Goal: Information Seeking & Learning: Learn about a topic

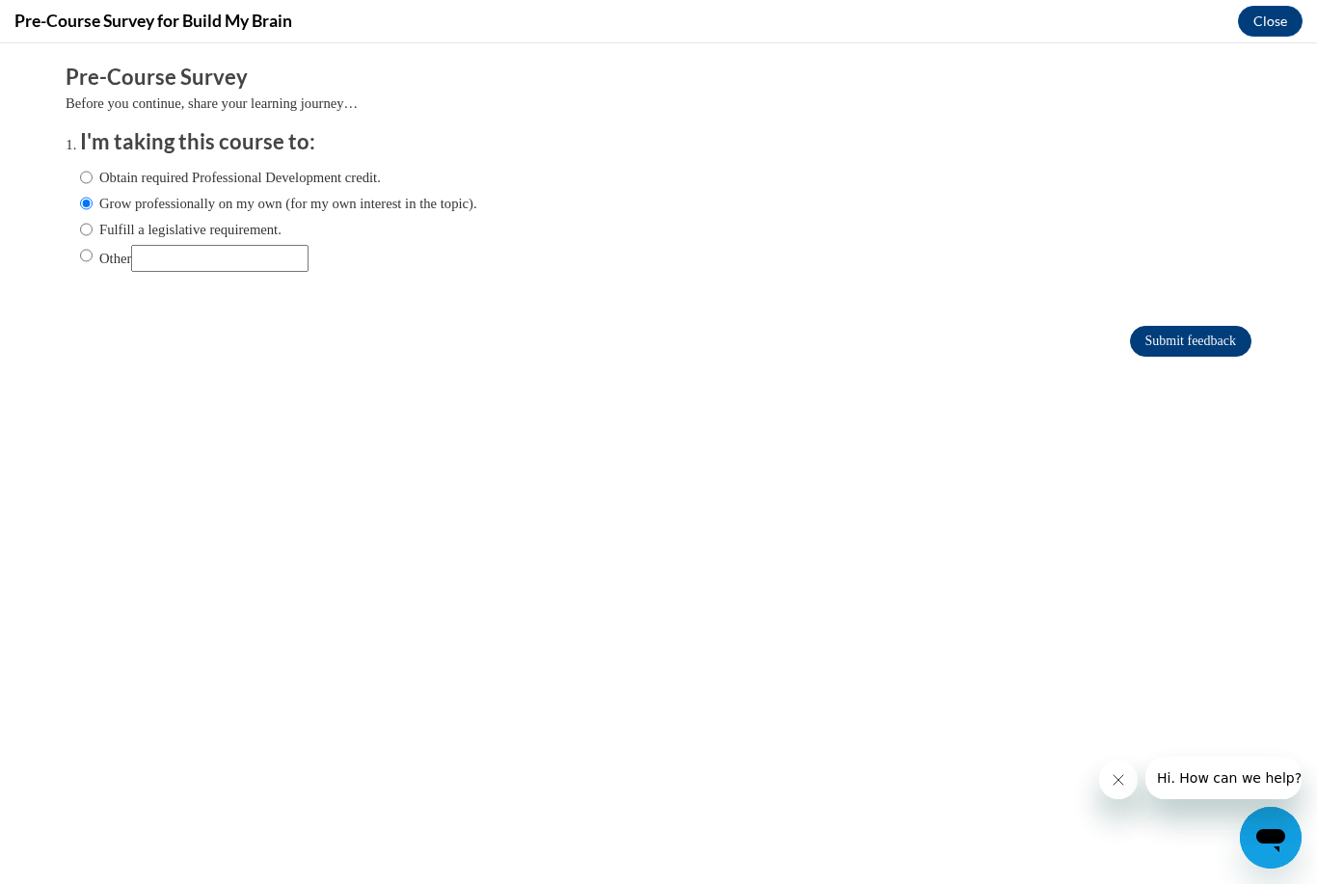
click at [1178, 342] on input "Submit feedback" at bounding box center [1191, 341] width 122 height 31
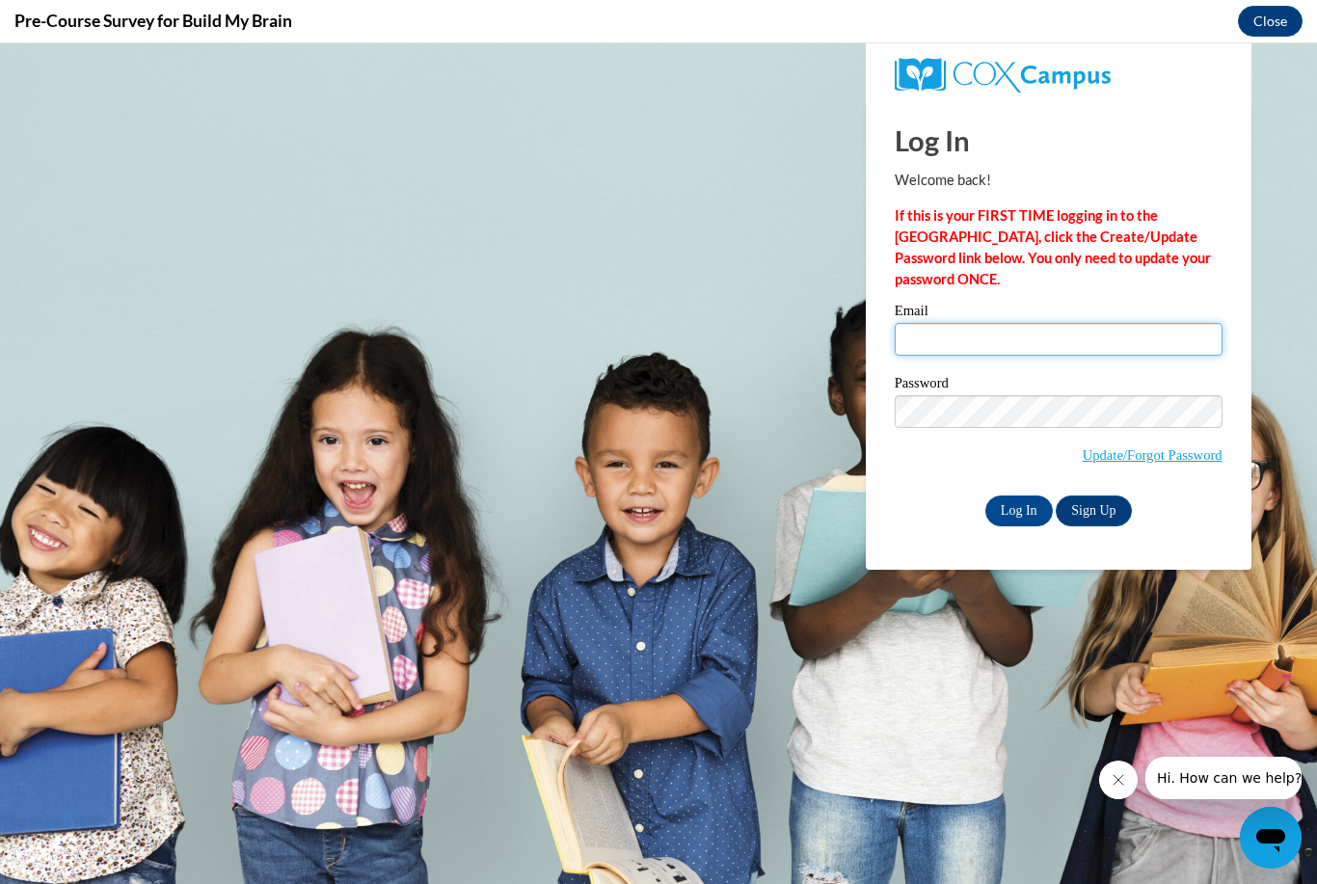
click at [1012, 344] on input "Email" at bounding box center [1059, 339] width 328 height 33
type input "[PERSON_NAME][EMAIL_ADDRESS][DOMAIN_NAME]"
click at [1018, 509] on input "Log In" at bounding box center [1020, 511] width 68 height 31
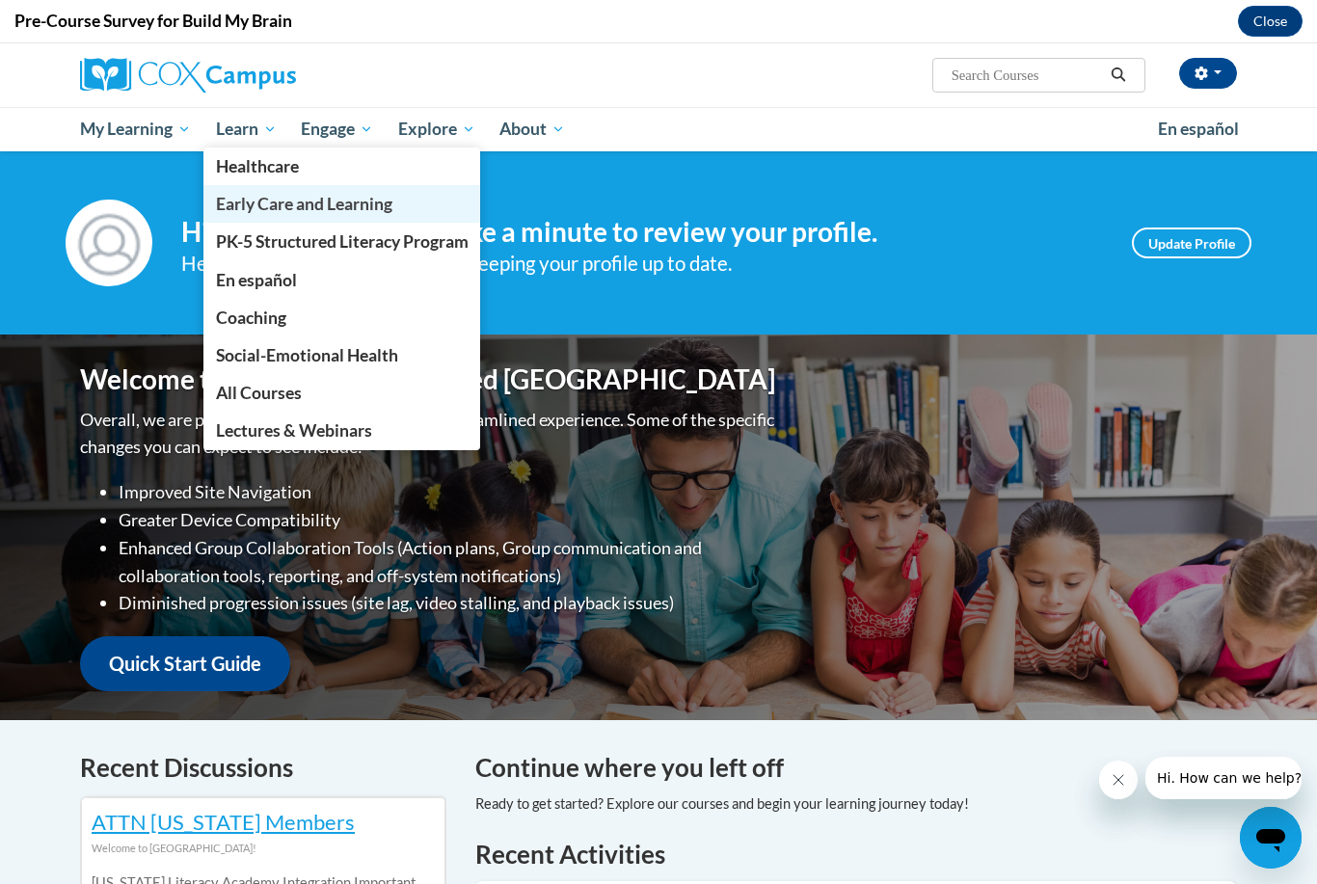
click at [269, 207] on span "Early Care and Learning" at bounding box center [304, 204] width 176 height 20
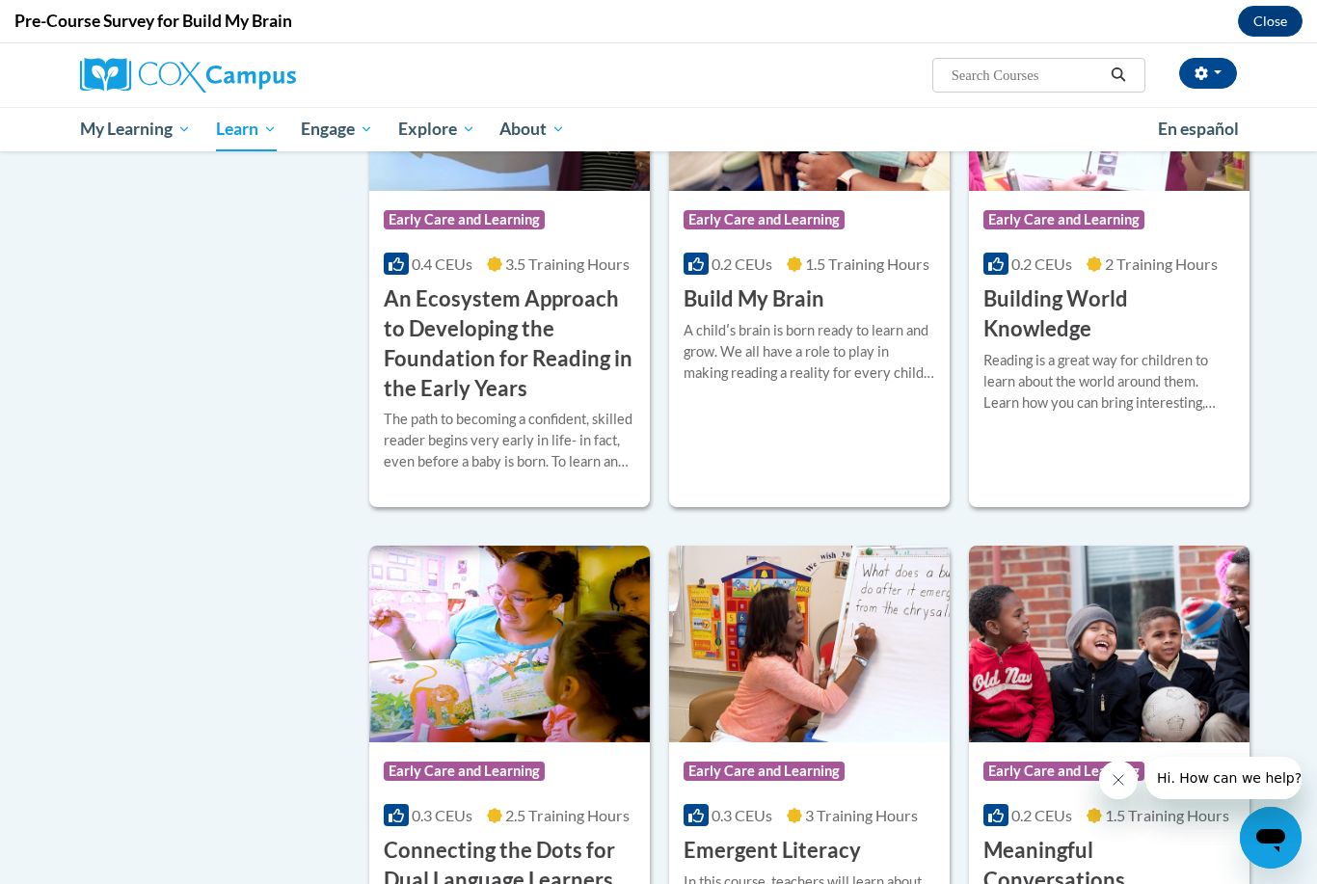
scroll to position [696, 0]
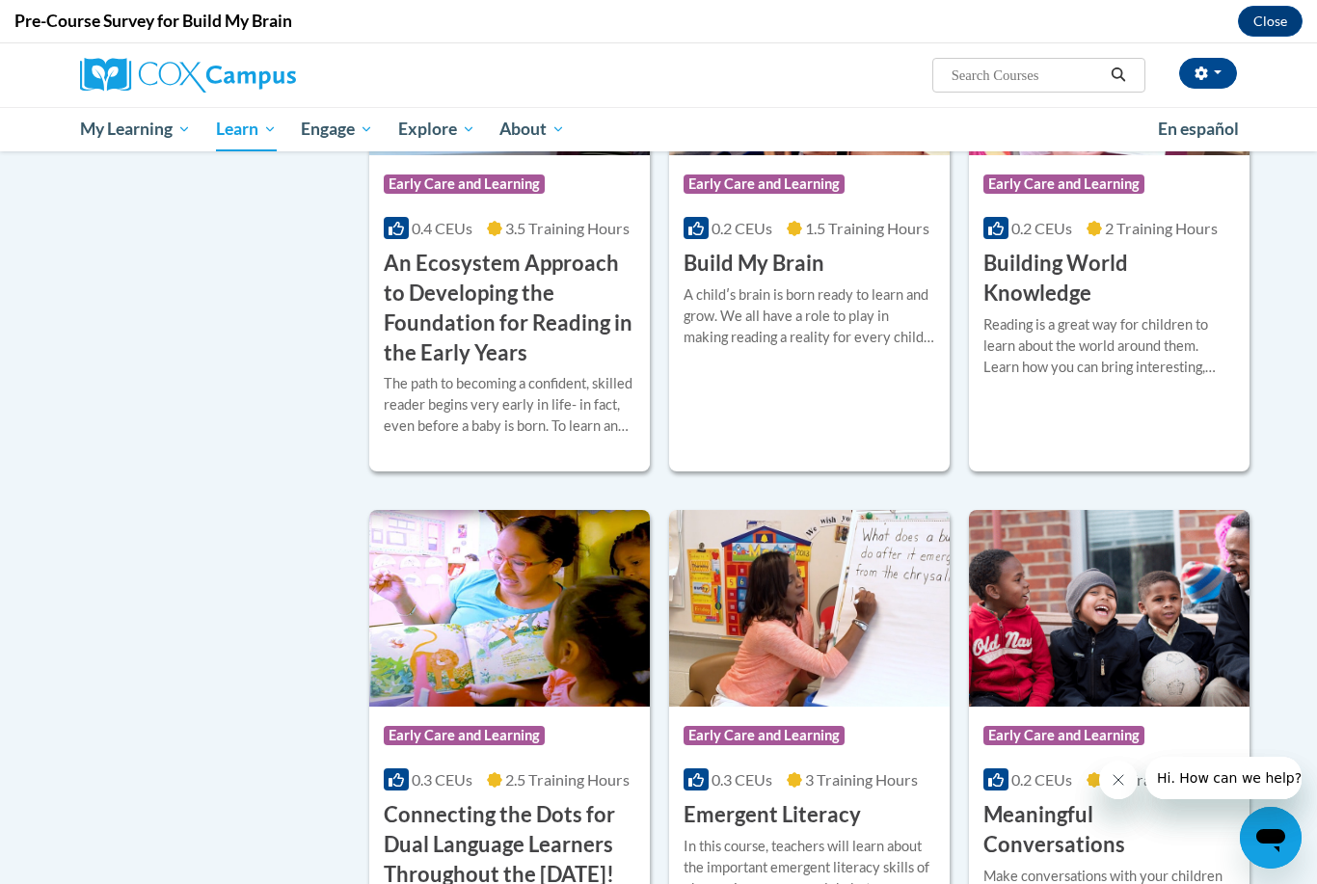
click at [770, 155] on img at bounding box center [809, 57] width 281 height 197
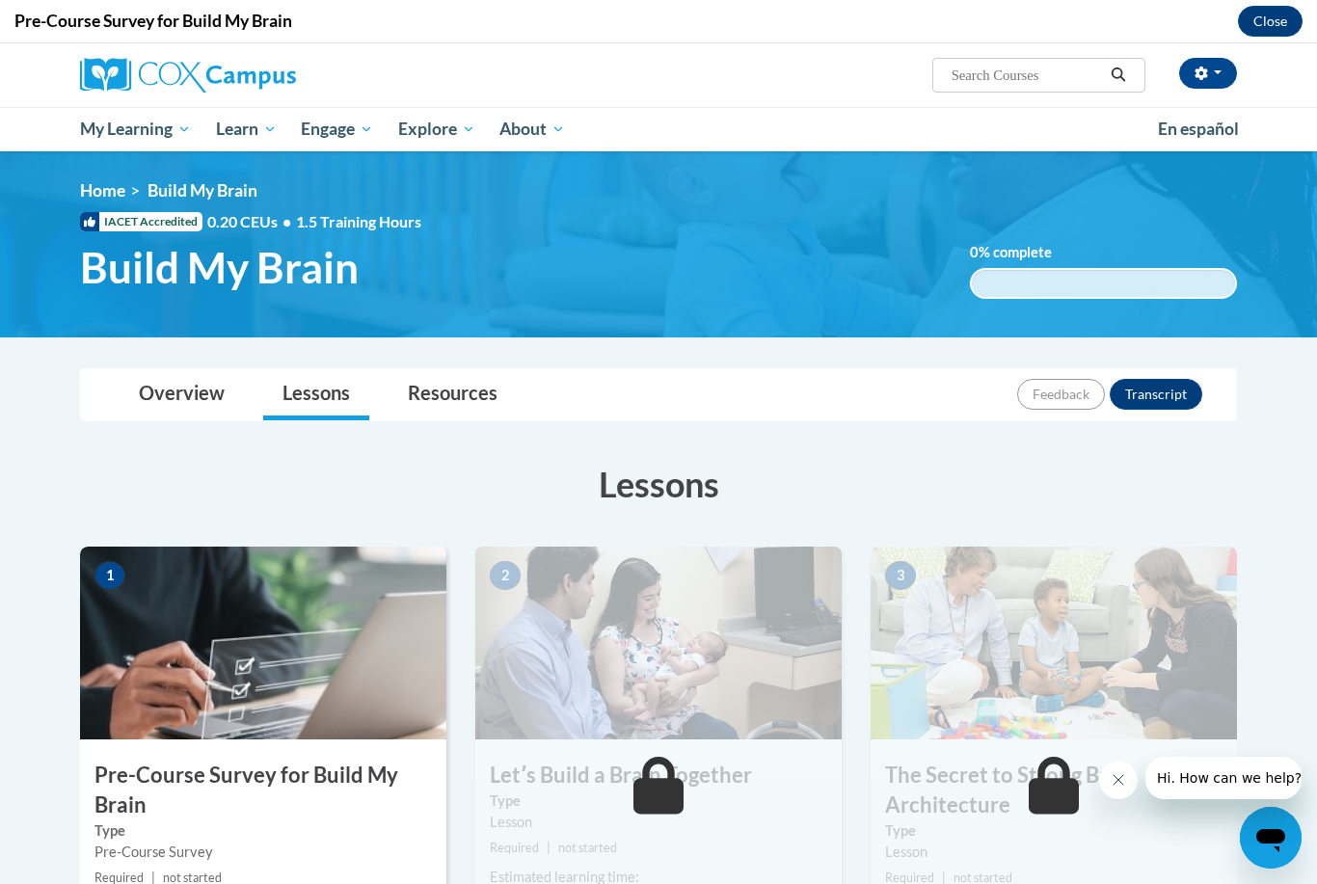
scroll to position [0, 0]
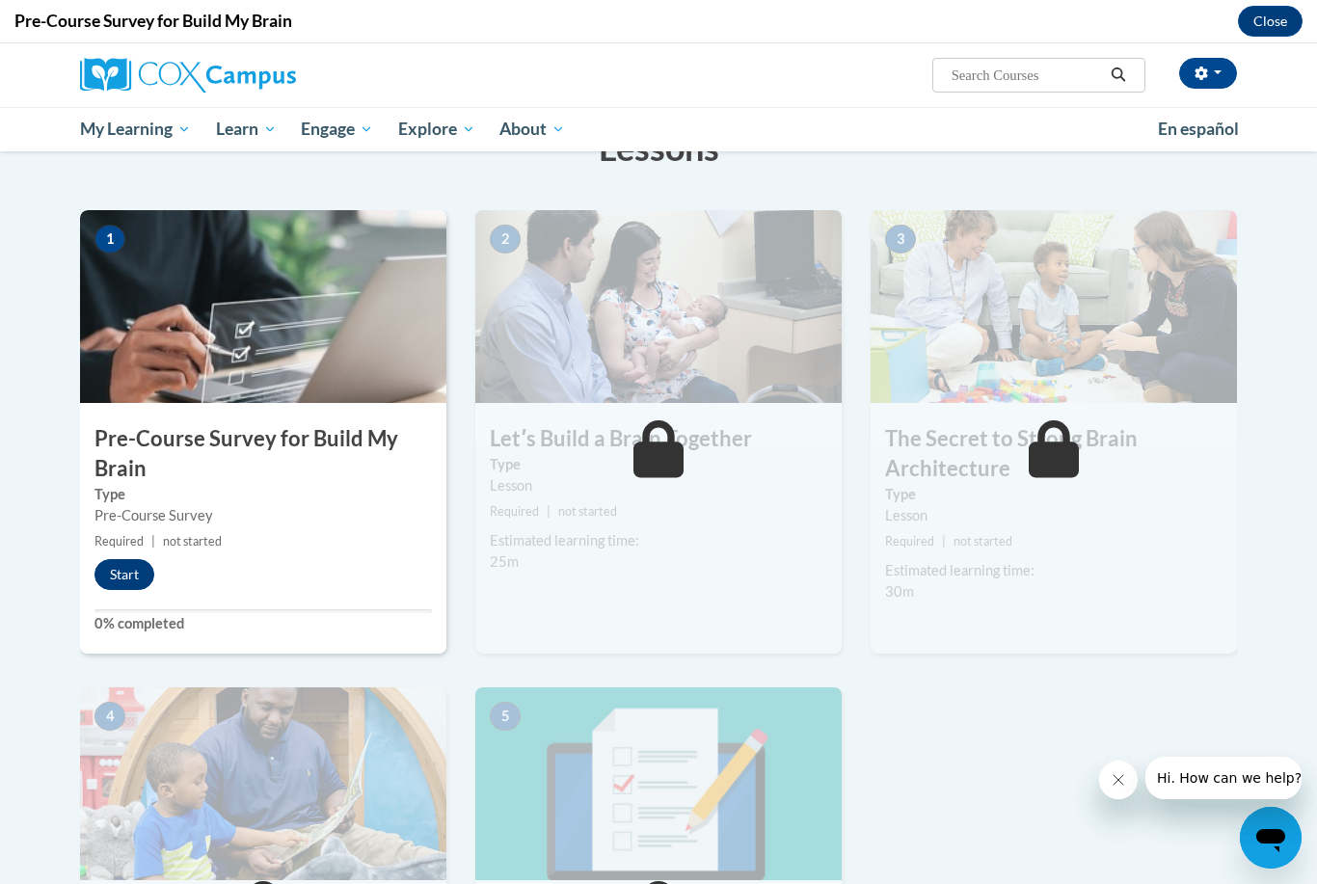
click at [136, 580] on button "Start" at bounding box center [125, 574] width 60 height 31
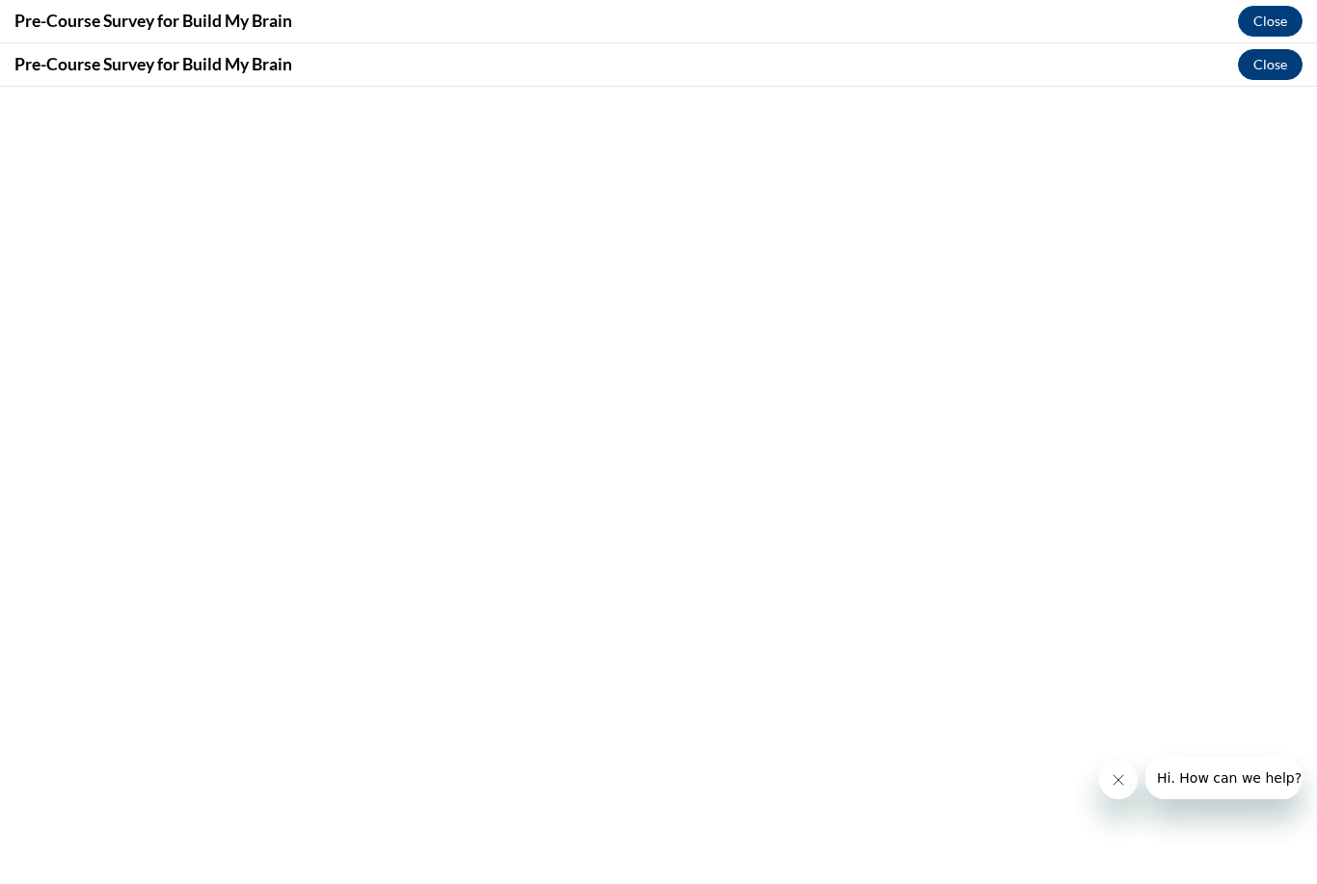
click at [1286, 69] on button "Close" at bounding box center [1270, 64] width 65 height 31
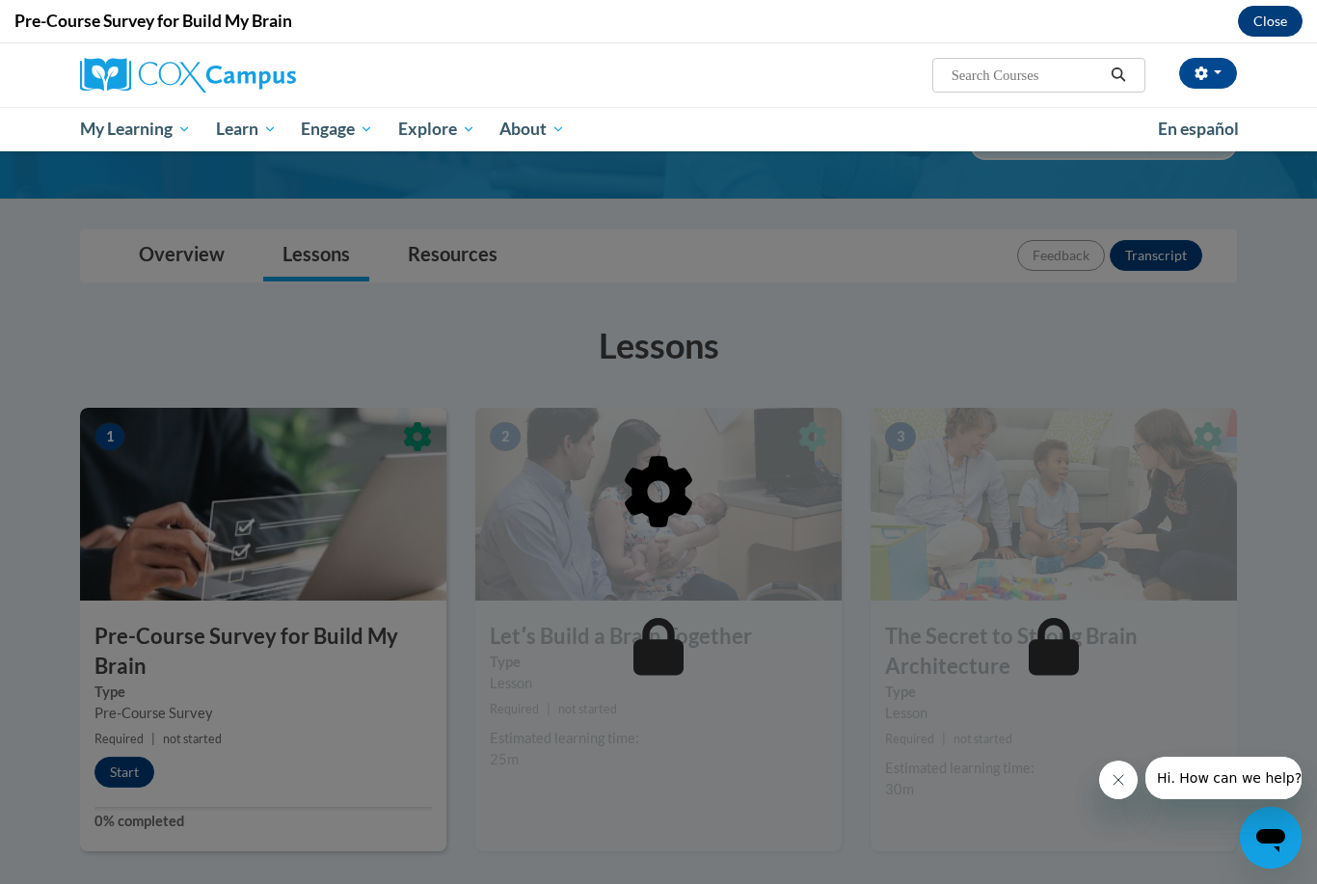
click at [1285, 23] on button "Close" at bounding box center [1270, 21] width 65 height 31
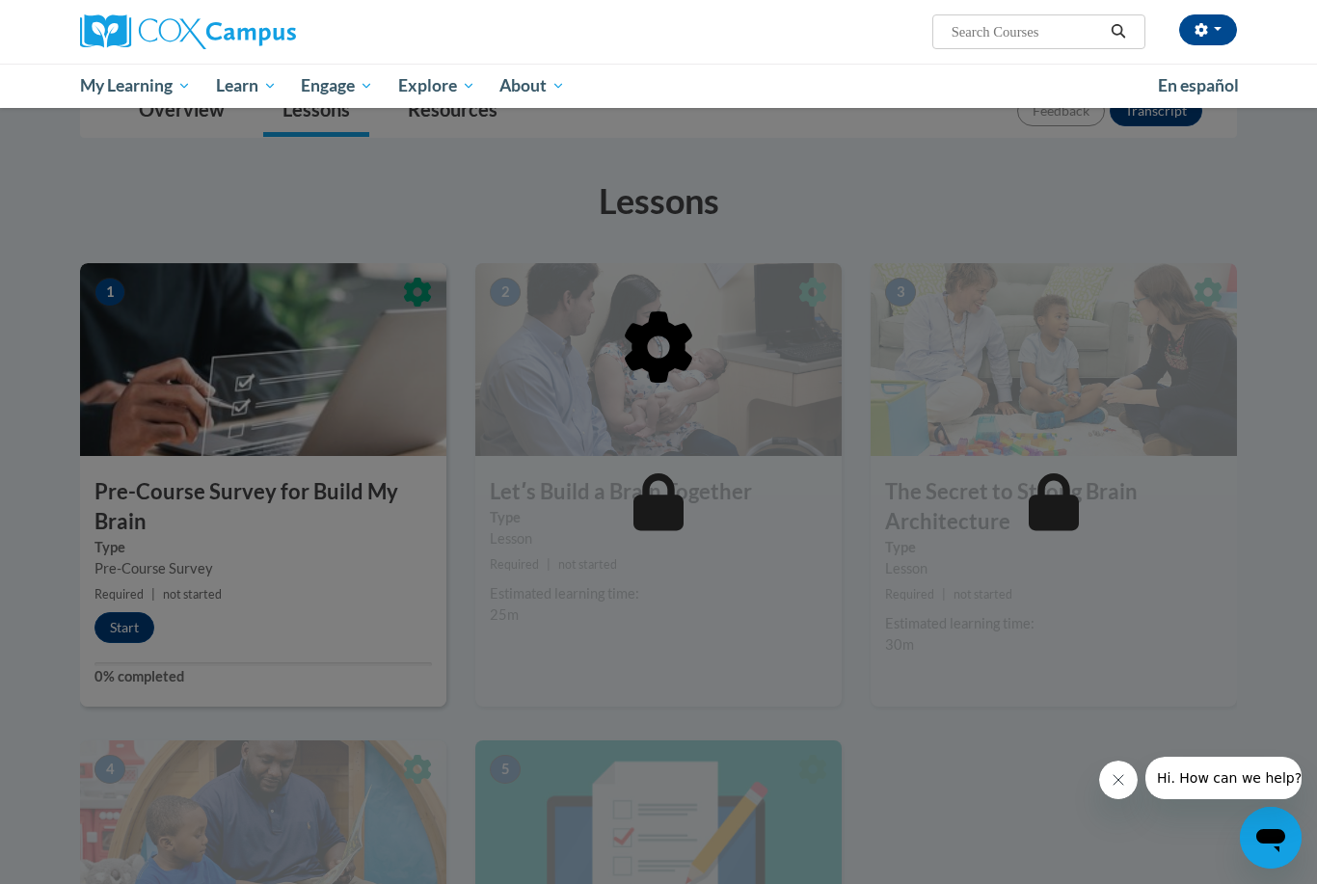
click at [215, 424] on div at bounding box center [658, 446] width 1157 height 366
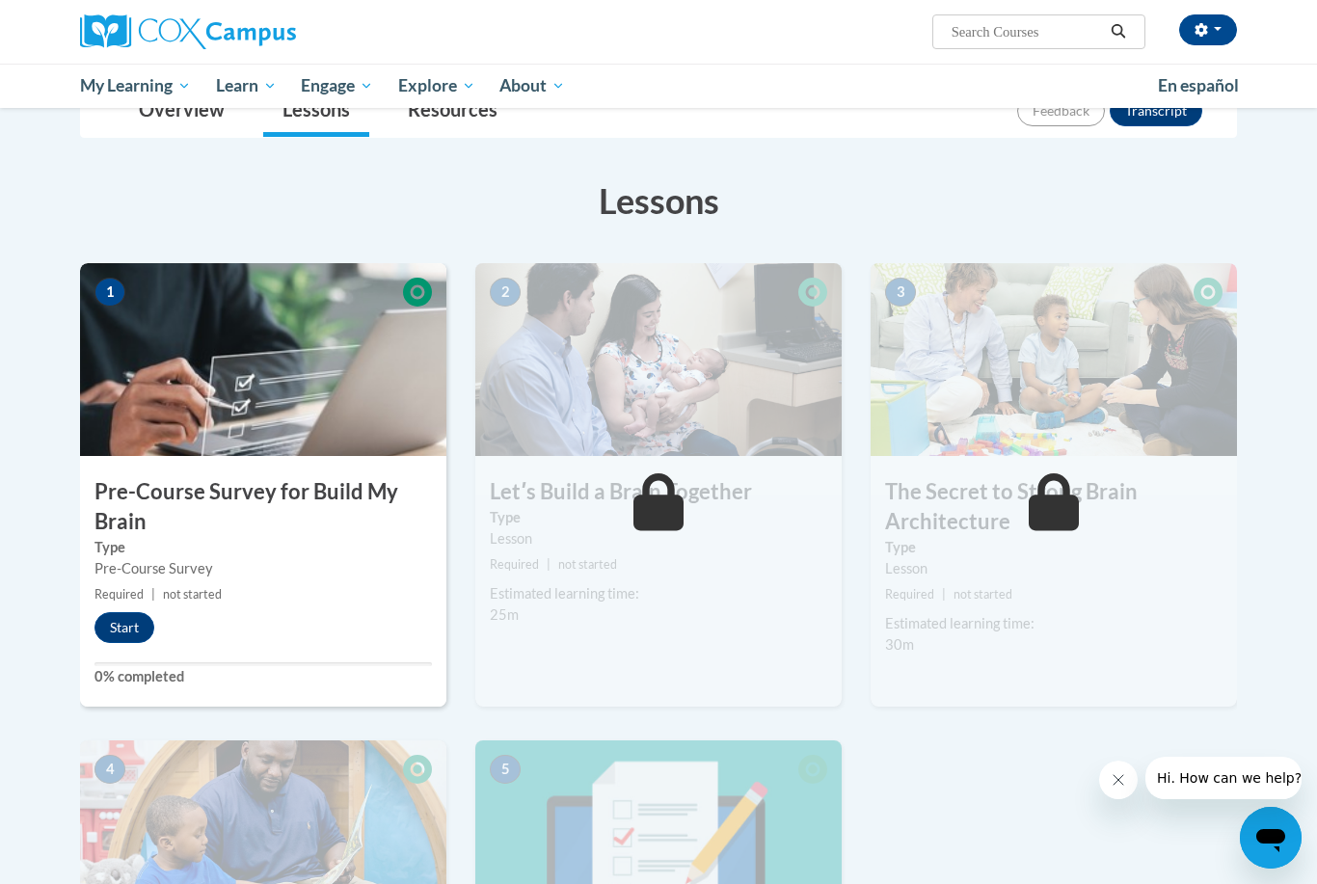
click at [120, 642] on div "1 Pre-Course Survey for Build My Brain Type Pre-Course Survey Required | not st…" at bounding box center [263, 485] width 366 height 444
click at [122, 627] on button "Start" at bounding box center [125, 627] width 60 height 31
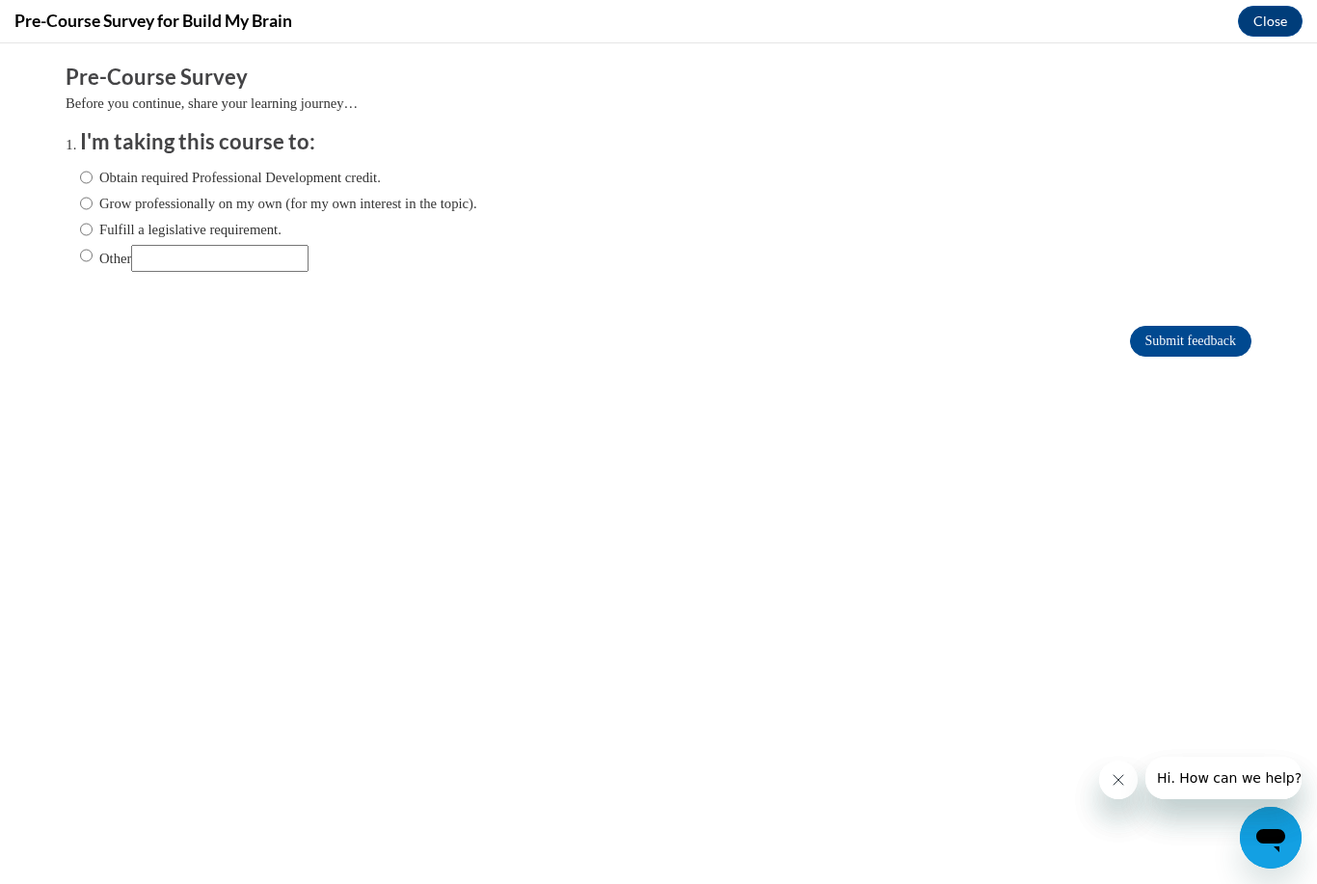
click at [90, 204] on input "Grow professionally on my own (for my own interest in the topic)." at bounding box center [86, 203] width 13 height 21
radio input "true"
click at [1182, 345] on input "Submit feedback" at bounding box center [1191, 341] width 122 height 31
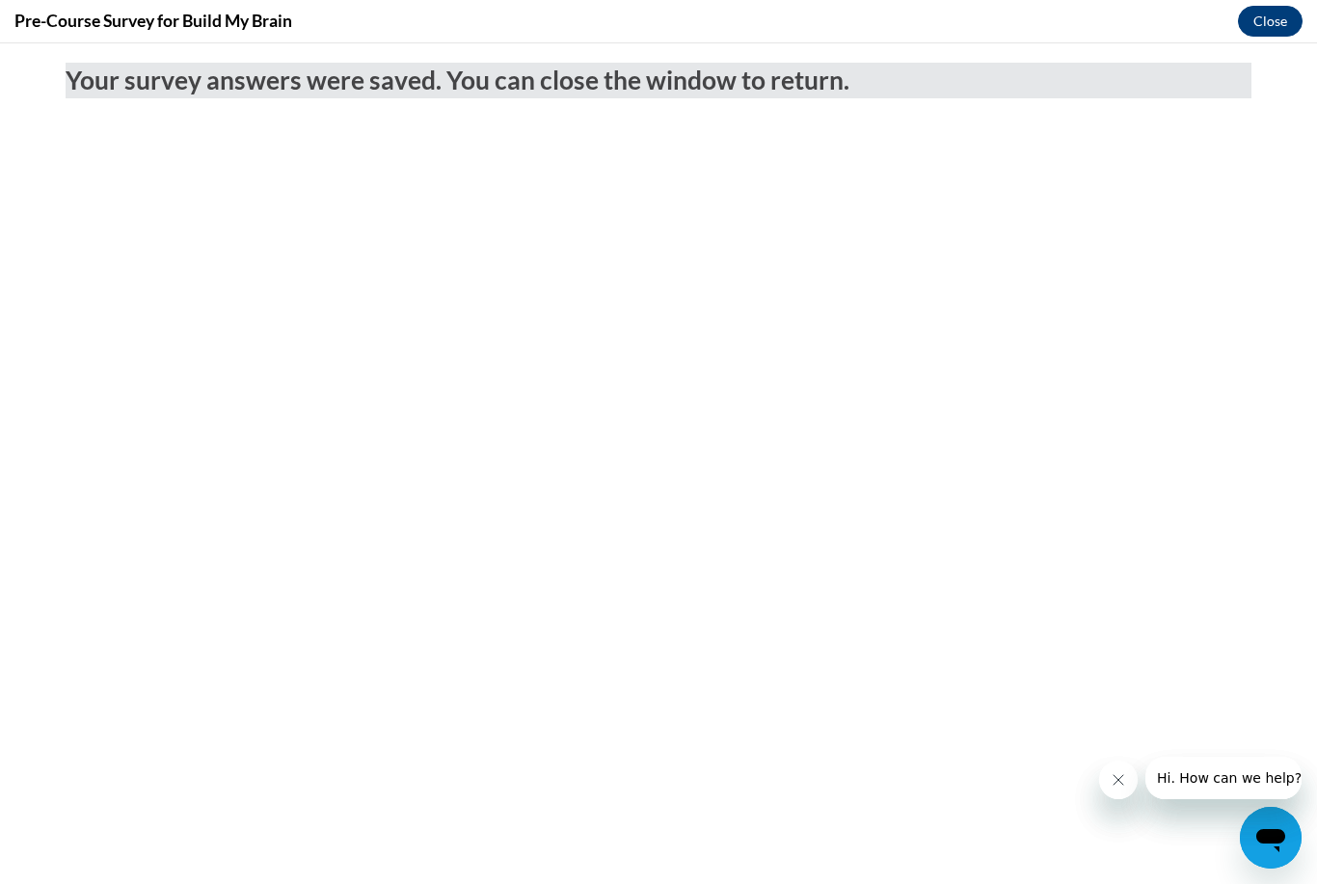
click at [1254, 30] on button "Close" at bounding box center [1270, 21] width 65 height 31
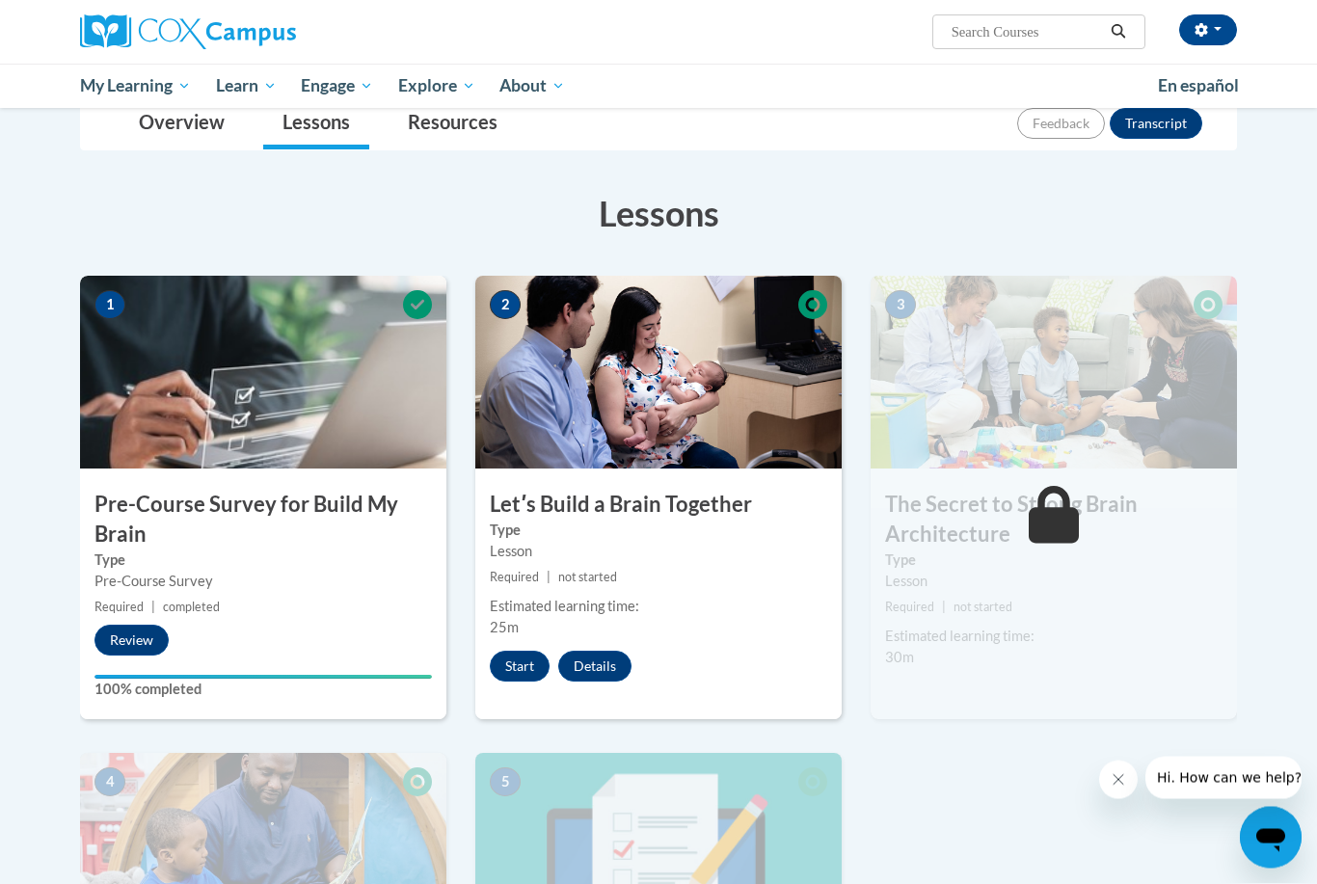
scroll to position [205, 0]
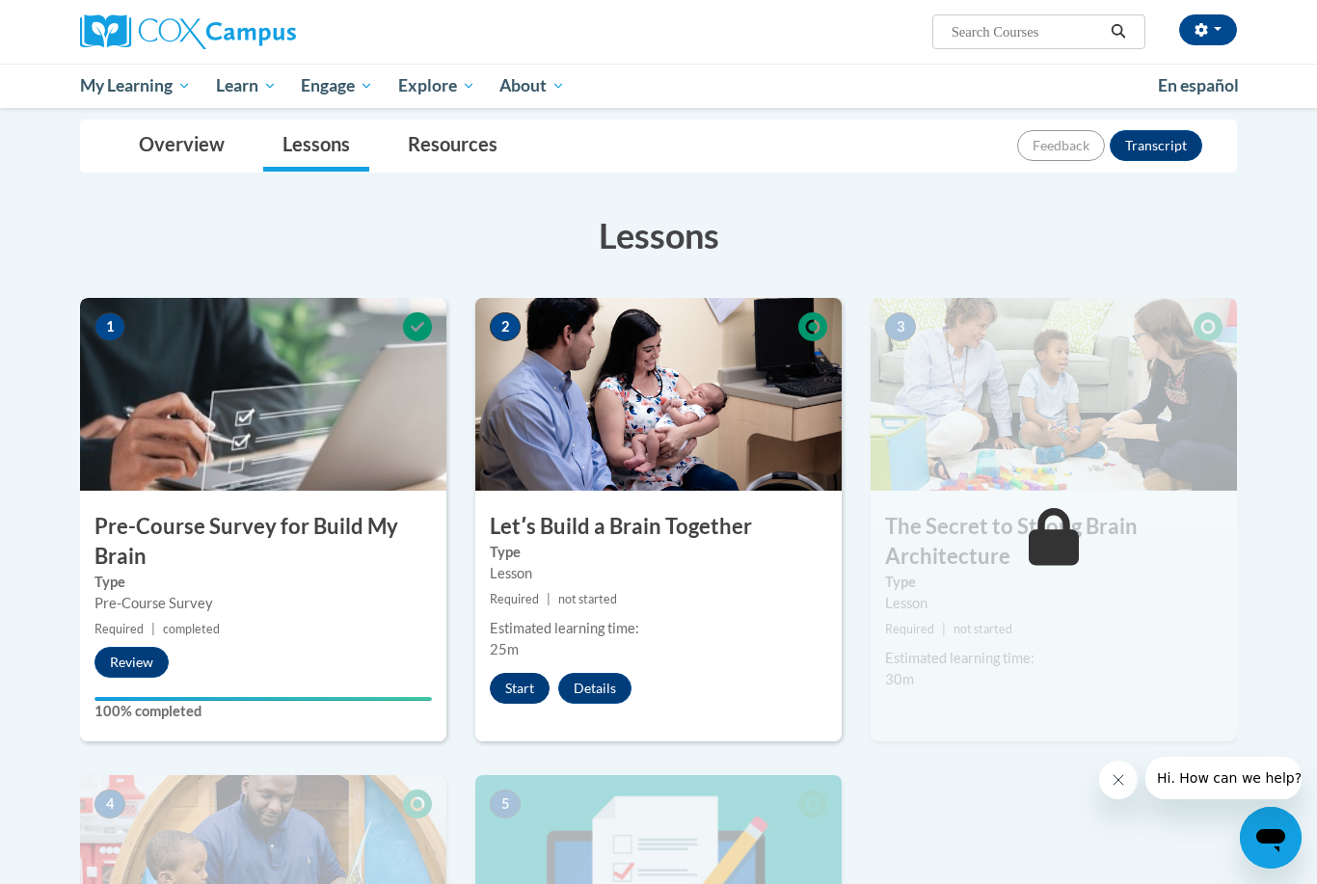
click at [524, 689] on button "Start" at bounding box center [520, 688] width 60 height 31
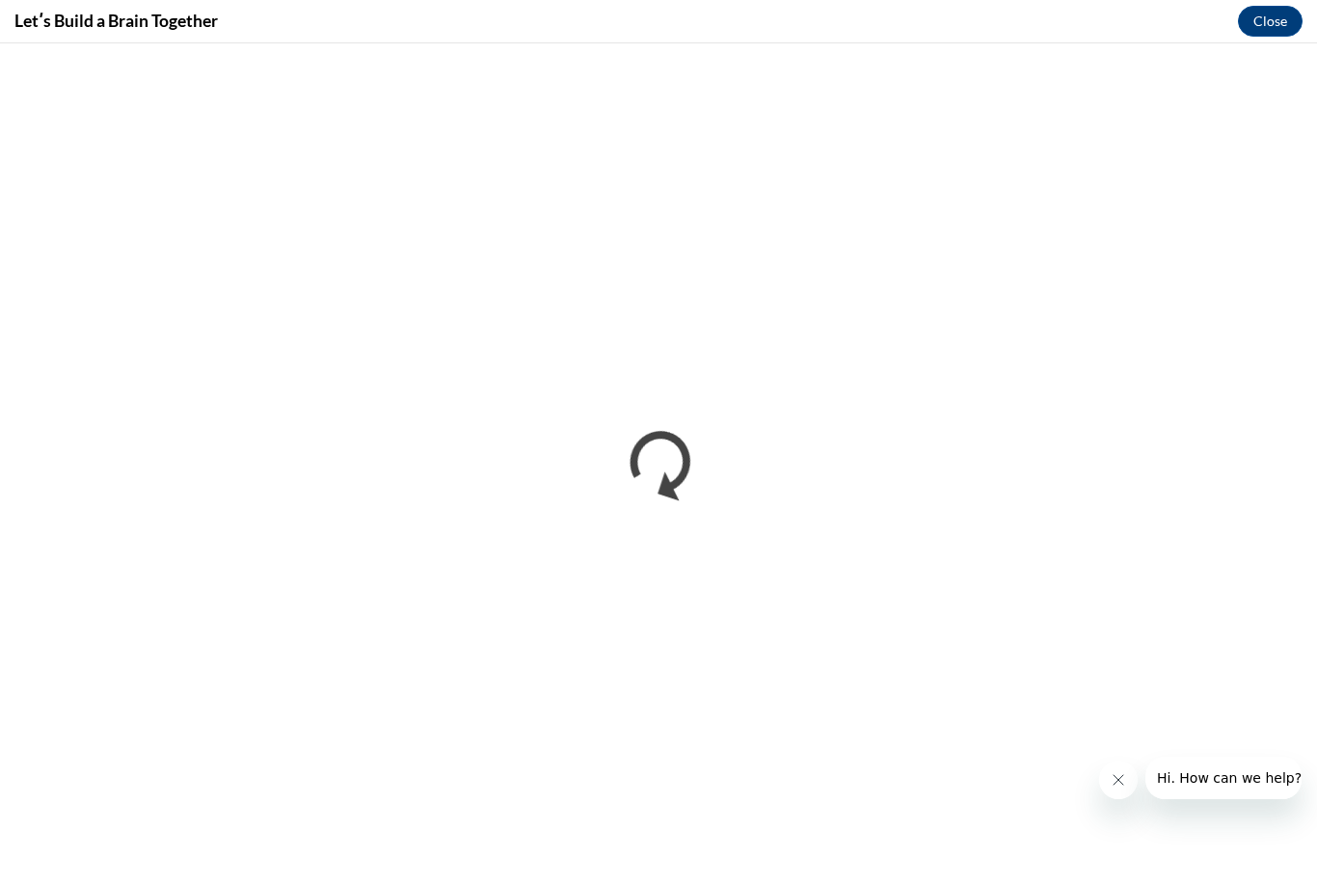
scroll to position [0, 0]
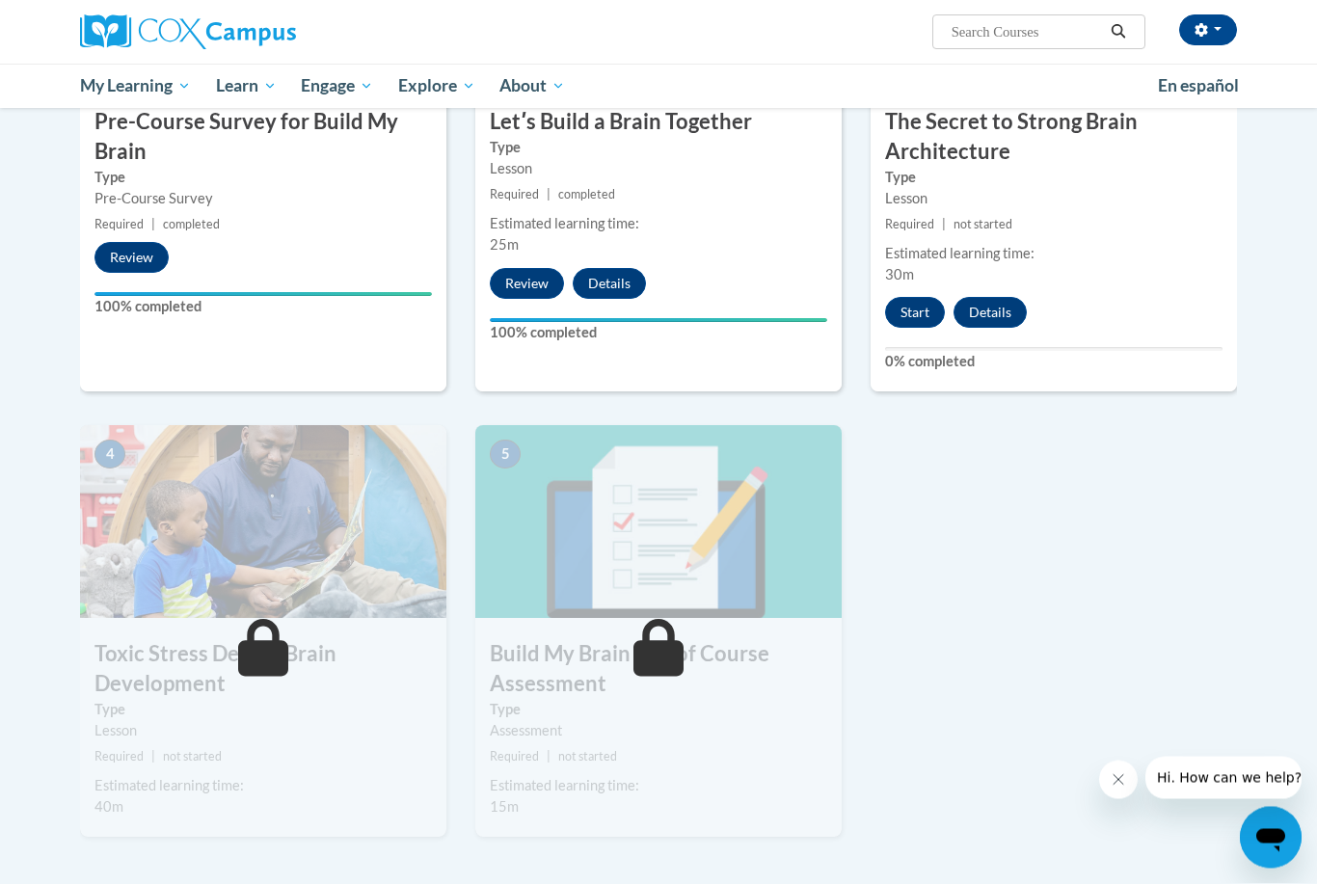
scroll to position [610, 0]
click at [912, 309] on button "Start" at bounding box center [915, 312] width 60 height 31
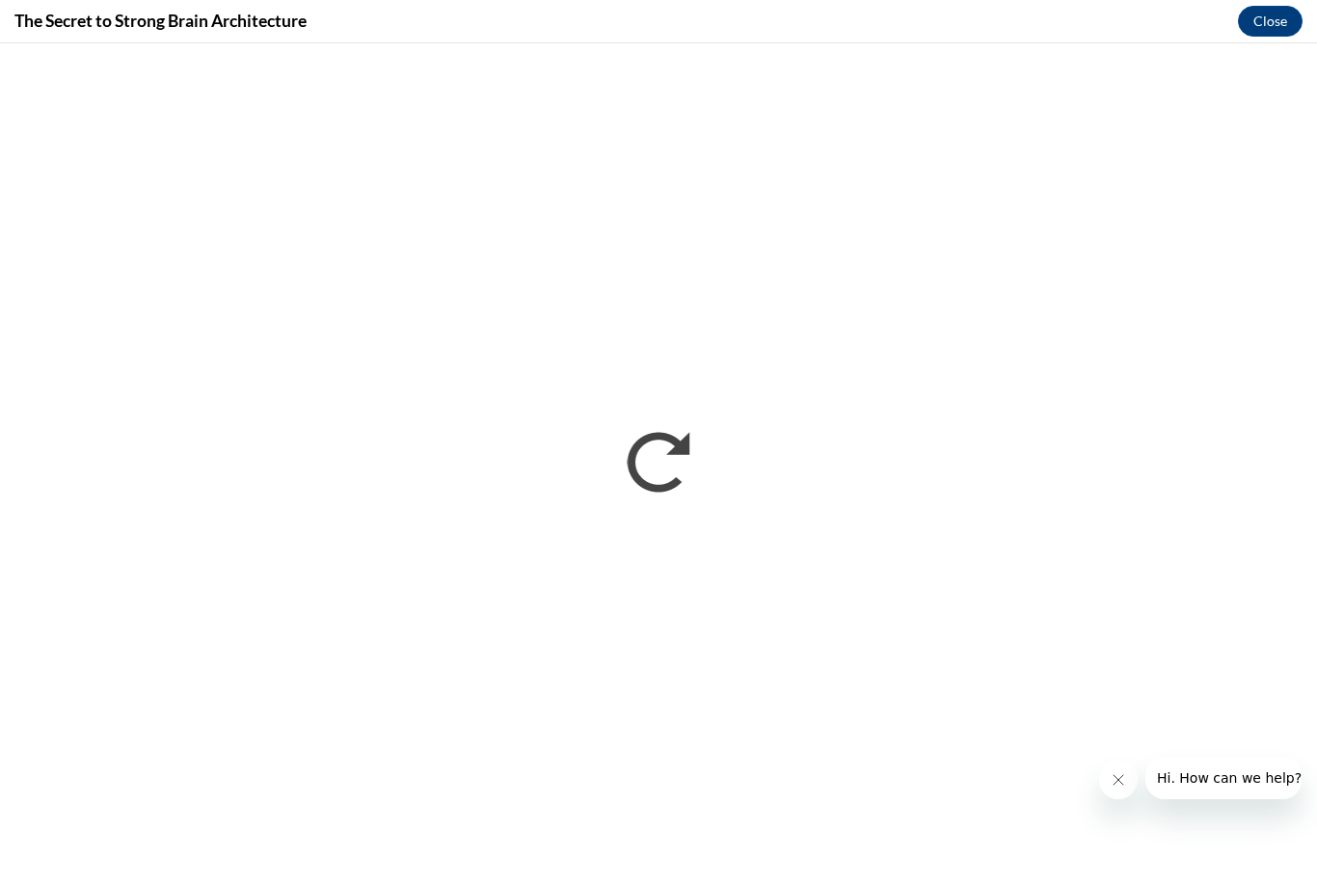
scroll to position [856, 0]
drag, startPoint x: 740, startPoint y: 30, endPoint x: -1, endPoint y: -858, distance: 1156.4
